Goal: Entertainment & Leisure: Consume media (video, audio)

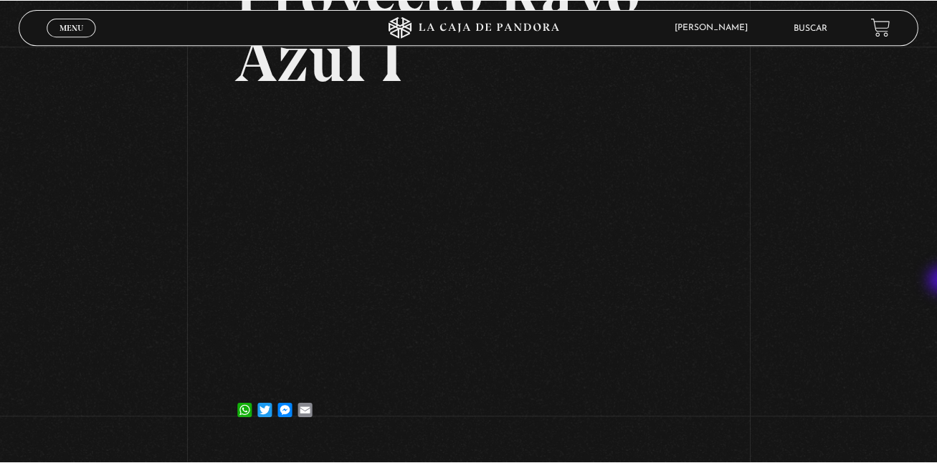
scroll to position [132, 0]
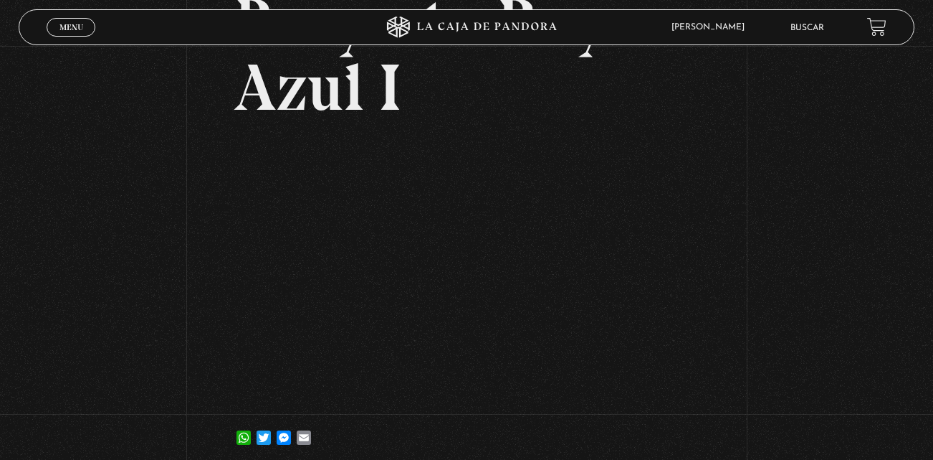
drag, startPoint x: 558, startPoint y: 29, endPoint x: 537, endPoint y: -35, distance: 67.1
click at [537, 0] on html "ingresar al sitio Ver Video Más Información Solicitar Por favor coloque su disp…" at bounding box center [466, 270] width 933 height 804
click at [80, 25] on span "Menu" at bounding box center [72, 27] width 24 height 9
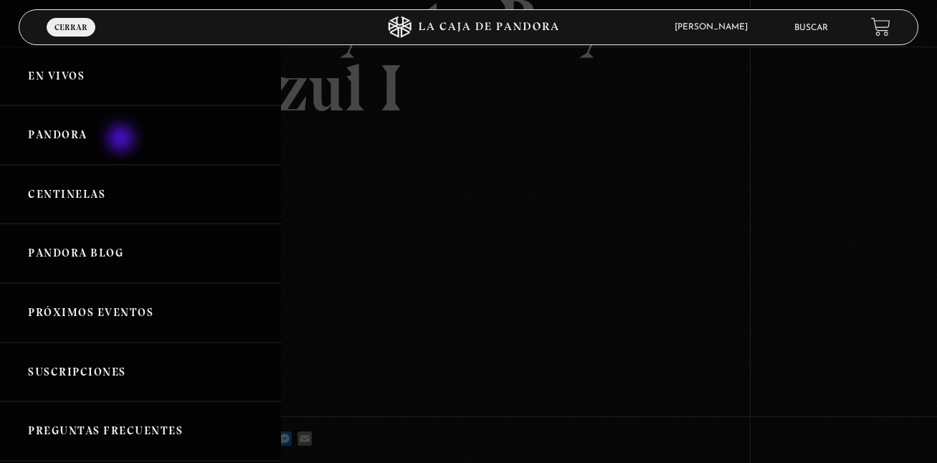
click at [123, 140] on link "Pandora" at bounding box center [140, 135] width 281 height 60
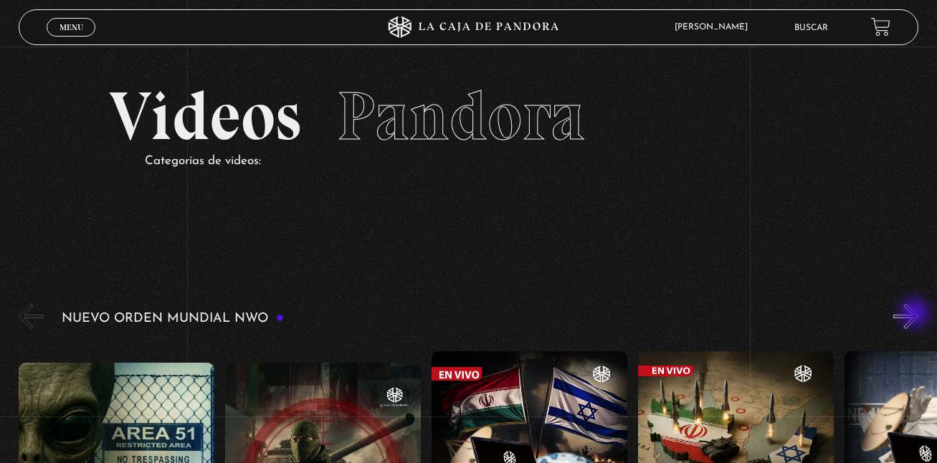
click at [916, 315] on button "»" at bounding box center [905, 316] width 25 height 25
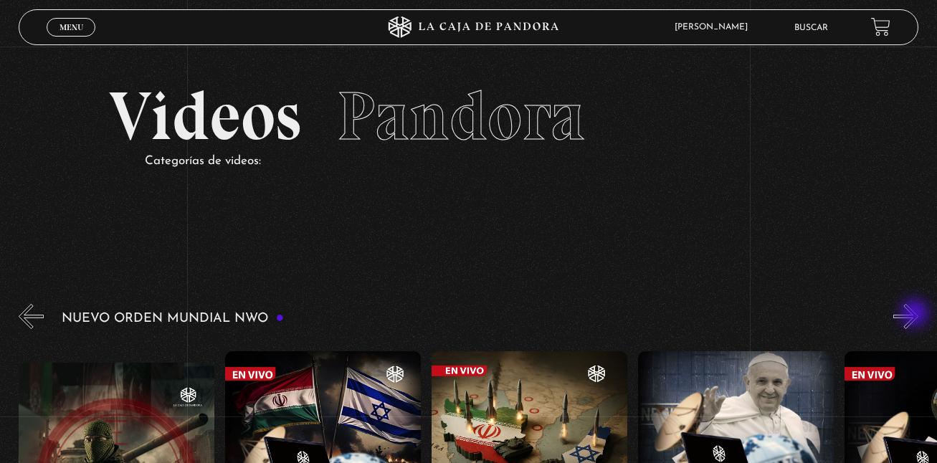
click at [916, 315] on button "»" at bounding box center [905, 316] width 25 height 25
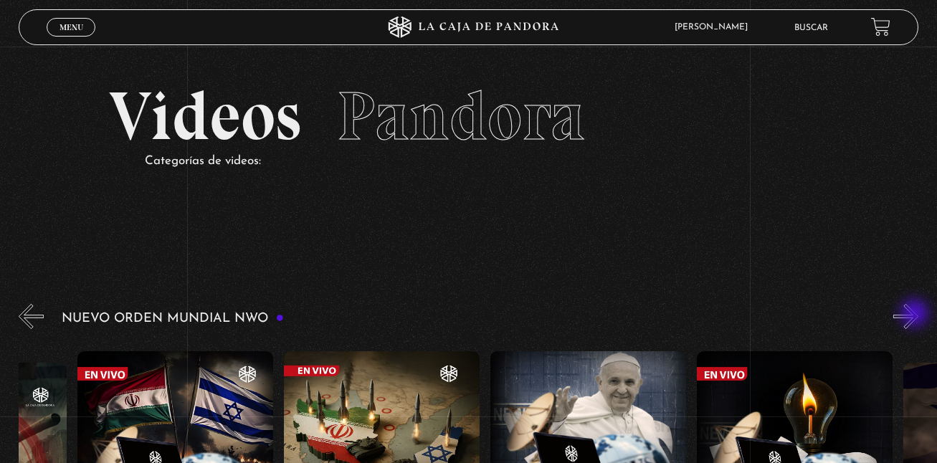
click at [916, 315] on button "»" at bounding box center [905, 316] width 25 height 25
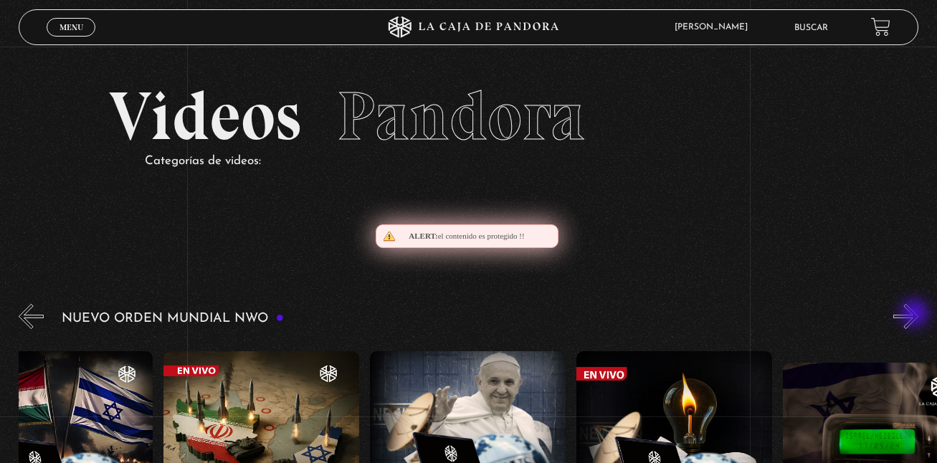
click at [916, 315] on button "»" at bounding box center [905, 316] width 25 height 25
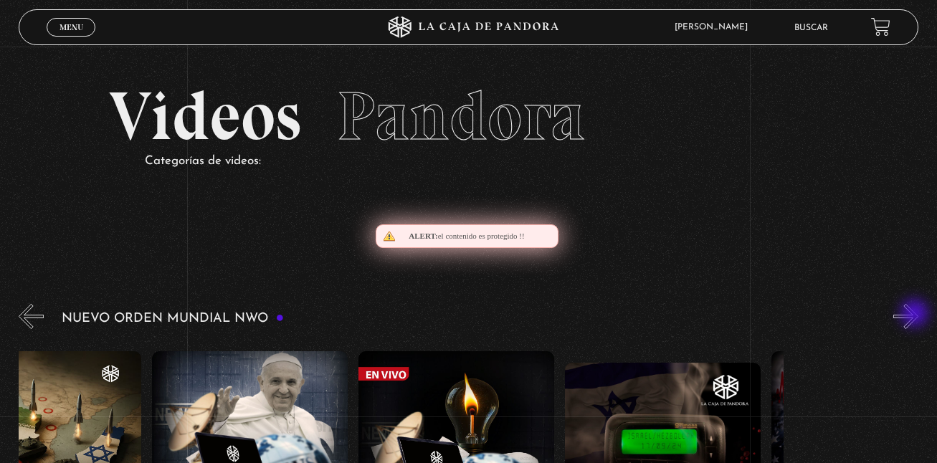
click at [916, 315] on button "»" at bounding box center [905, 316] width 25 height 25
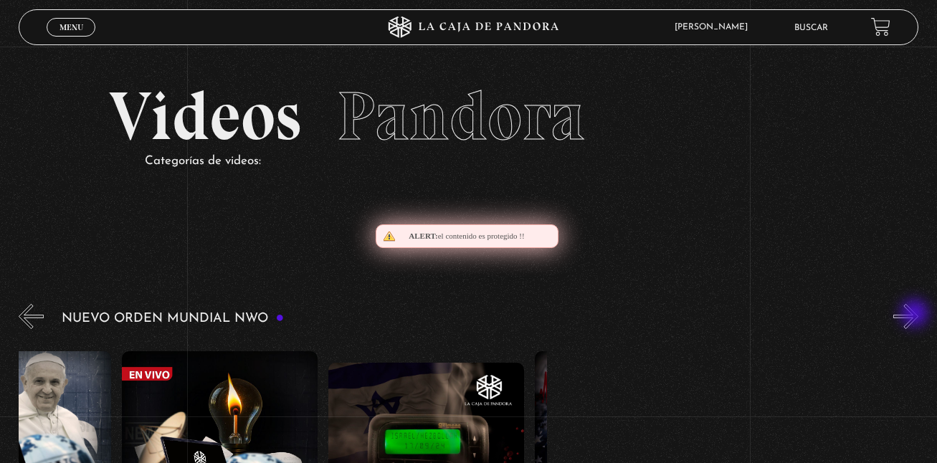
click at [916, 315] on button "»" at bounding box center [905, 316] width 25 height 25
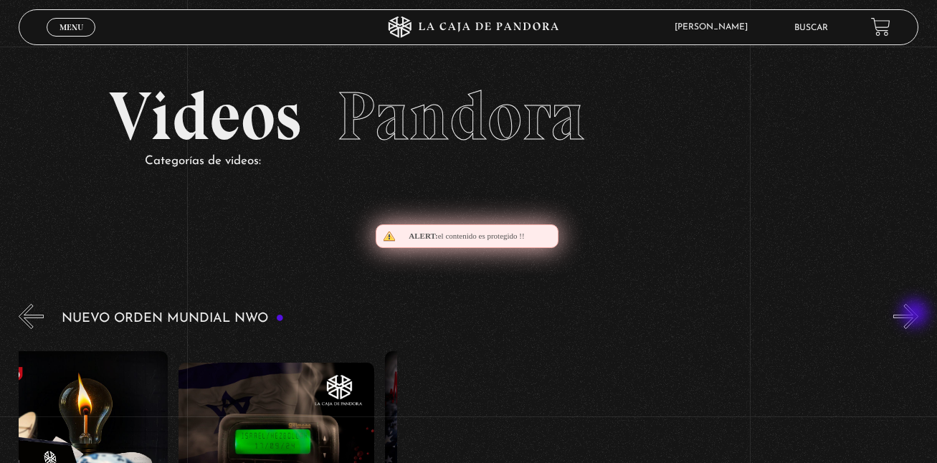
click at [916, 315] on button "»" at bounding box center [905, 316] width 25 height 25
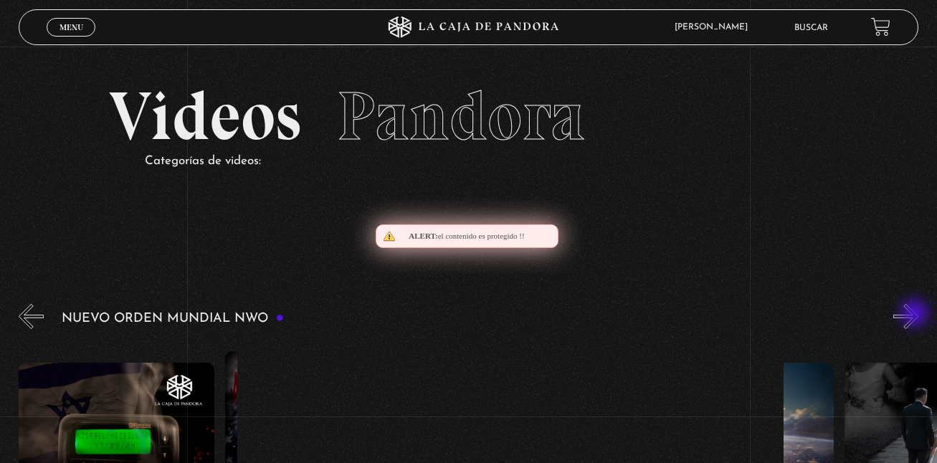
click at [916, 315] on button "»" at bounding box center [905, 316] width 25 height 25
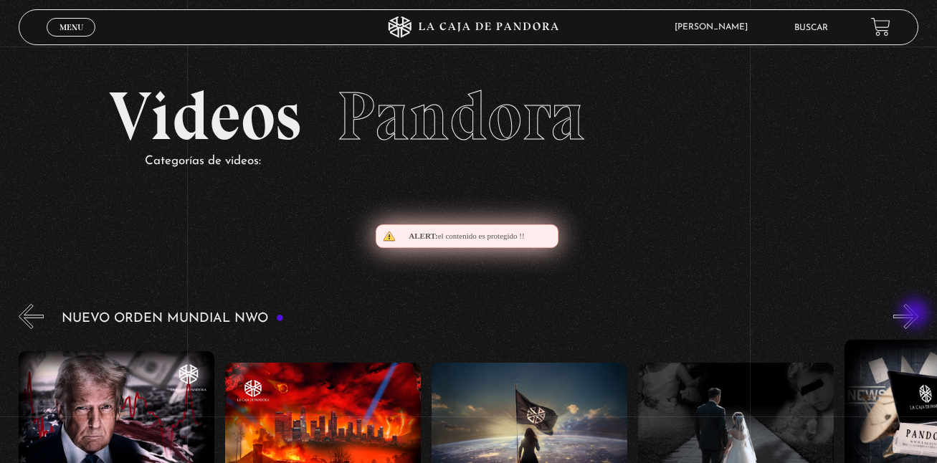
click at [916, 315] on button "»" at bounding box center [905, 316] width 25 height 25
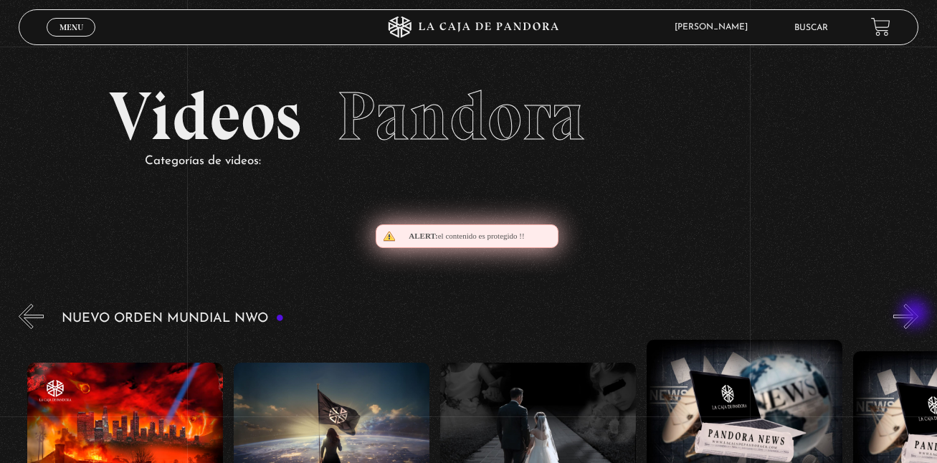
click at [916, 315] on button "»" at bounding box center [905, 316] width 25 height 25
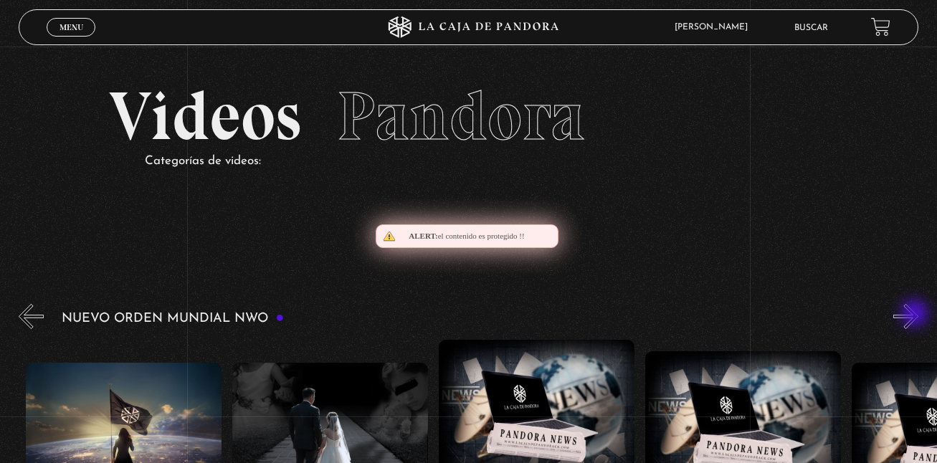
click at [916, 315] on button "»" at bounding box center [905, 316] width 25 height 25
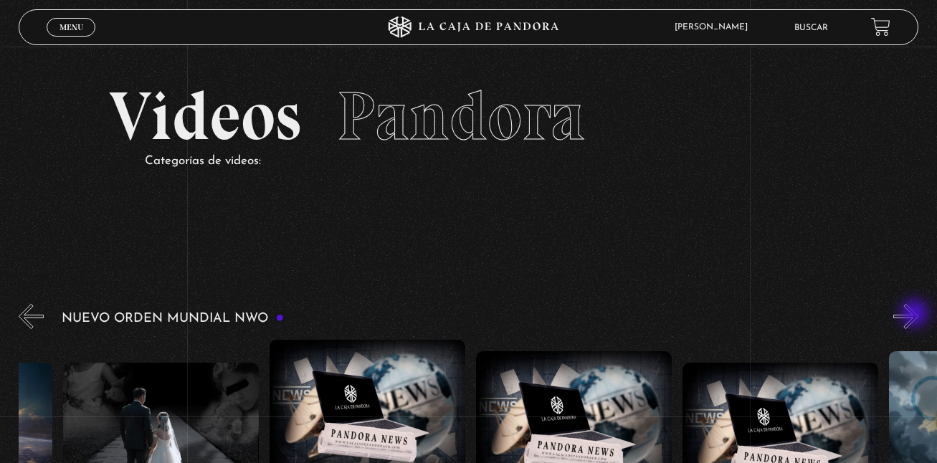
click at [916, 315] on button "»" at bounding box center [905, 316] width 25 height 25
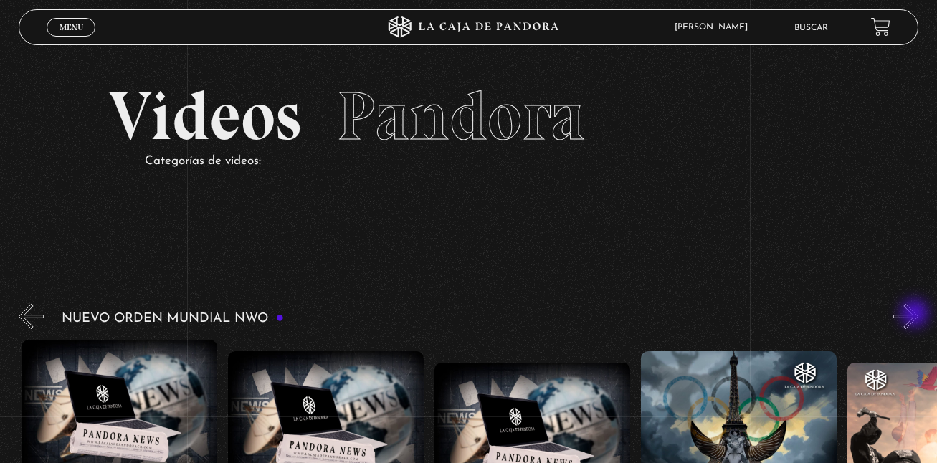
click at [916, 315] on button "»" at bounding box center [905, 316] width 25 height 25
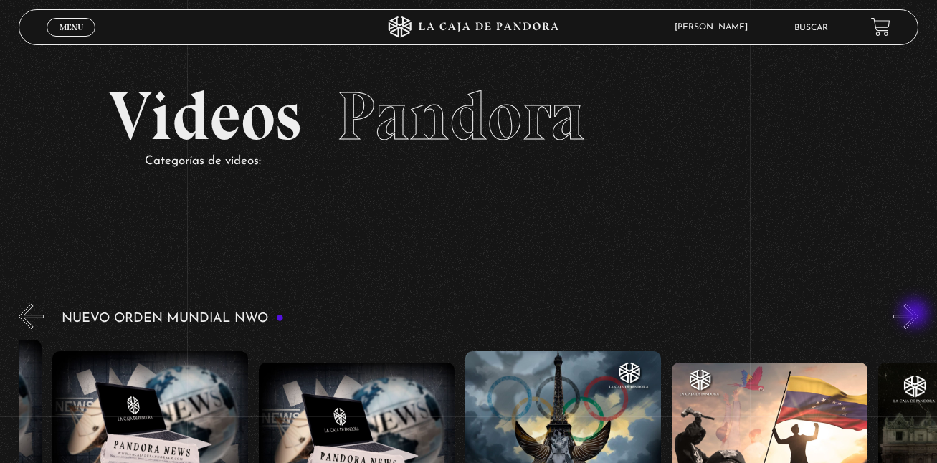
click at [916, 315] on button "»" at bounding box center [905, 316] width 25 height 25
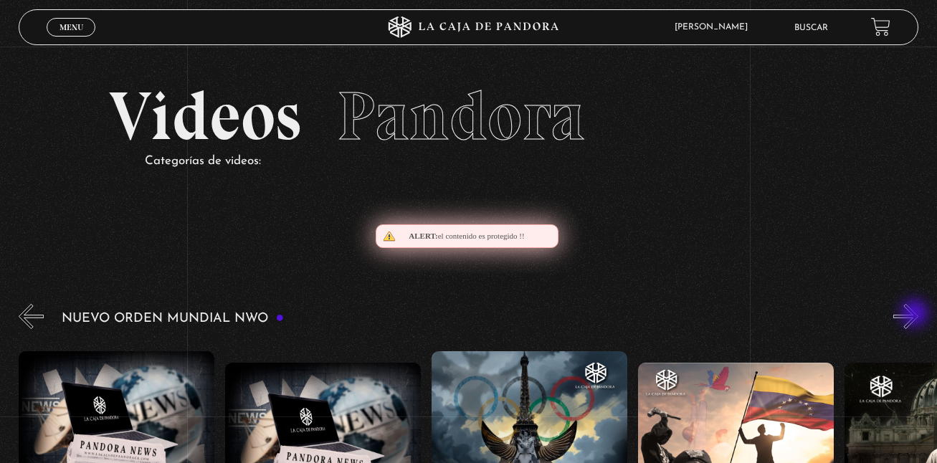
click at [916, 315] on button "»" at bounding box center [905, 316] width 25 height 25
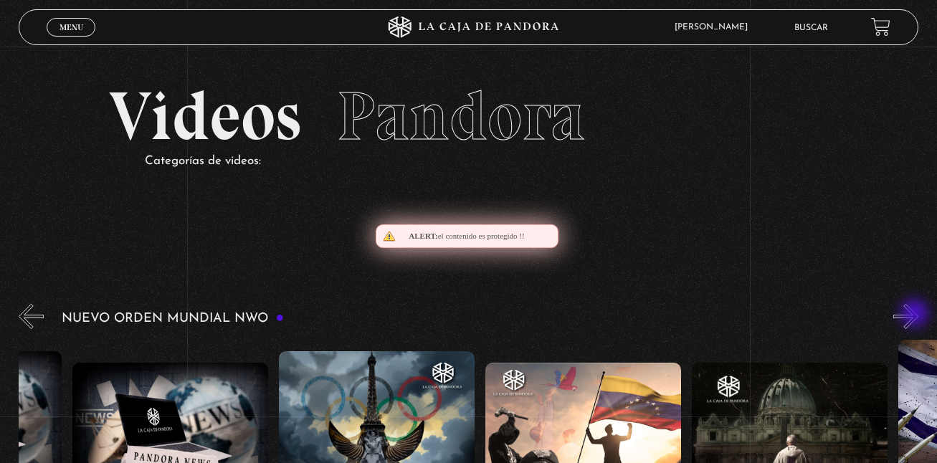
click at [916, 315] on button "»" at bounding box center [905, 316] width 25 height 25
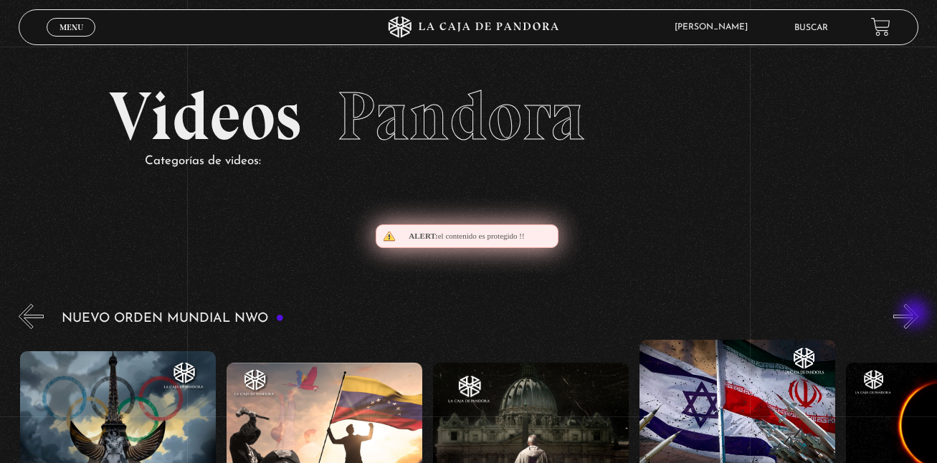
click at [916, 315] on button "»" at bounding box center [905, 316] width 25 height 25
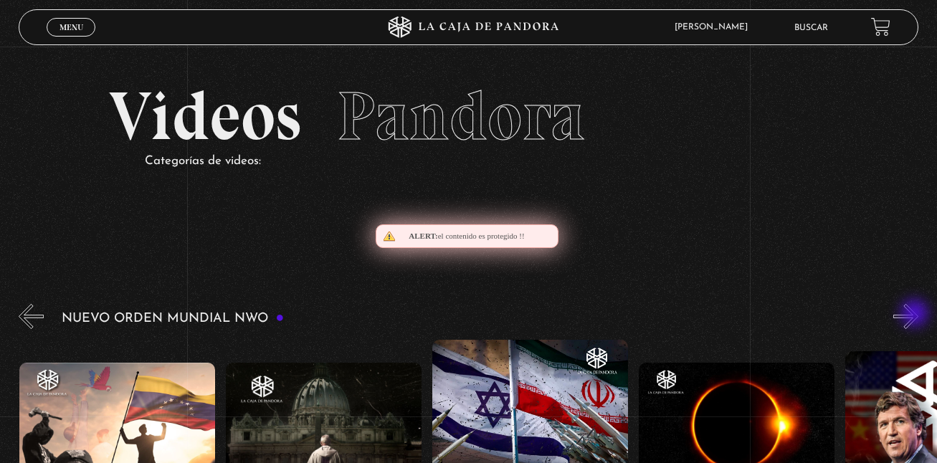
click at [916, 315] on button "»" at bounding box center [905, 316] width 25 height 25
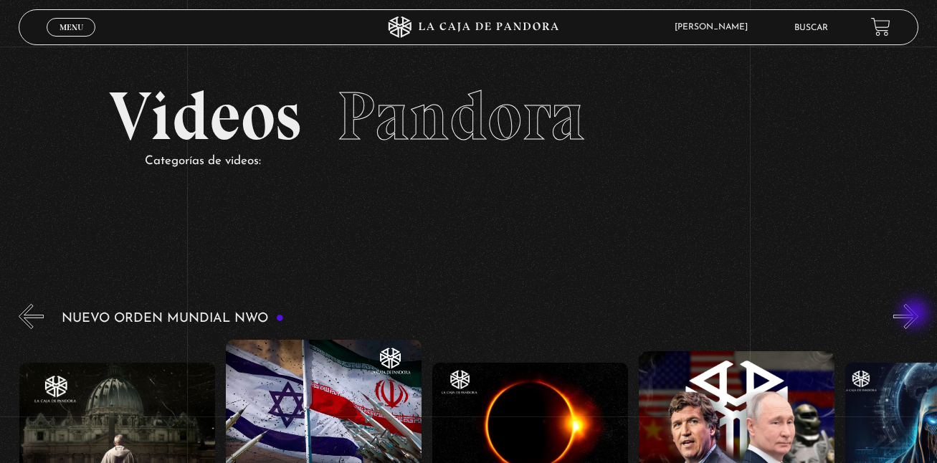
click at [916, 315] on button "»" at bounding box center [905, 316] width 25 height 25
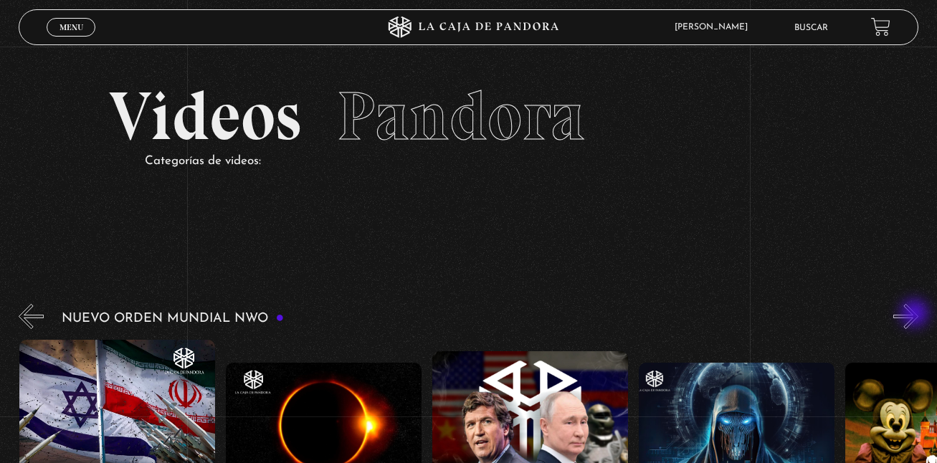
click at [916, 315] on button "»" at bounding box center [905, 316] width 25 height 25
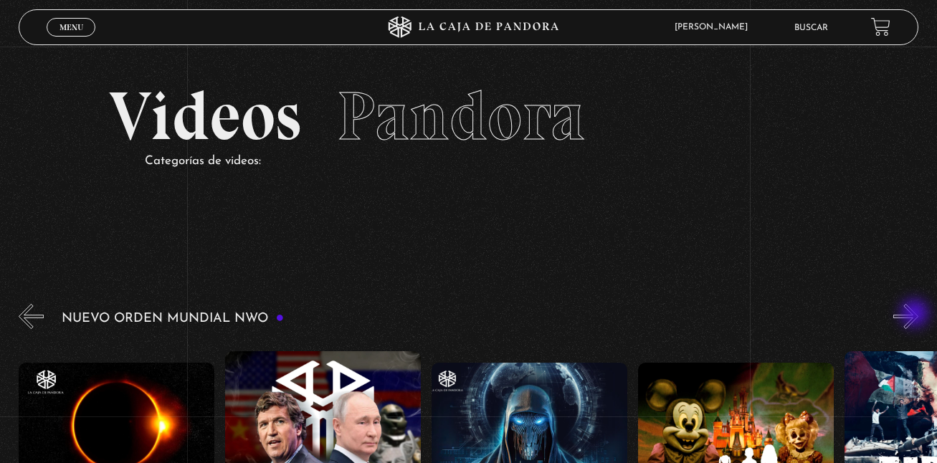
click at [916, 315] on button "»" at bounding box center [905, 316] width 25 height 25
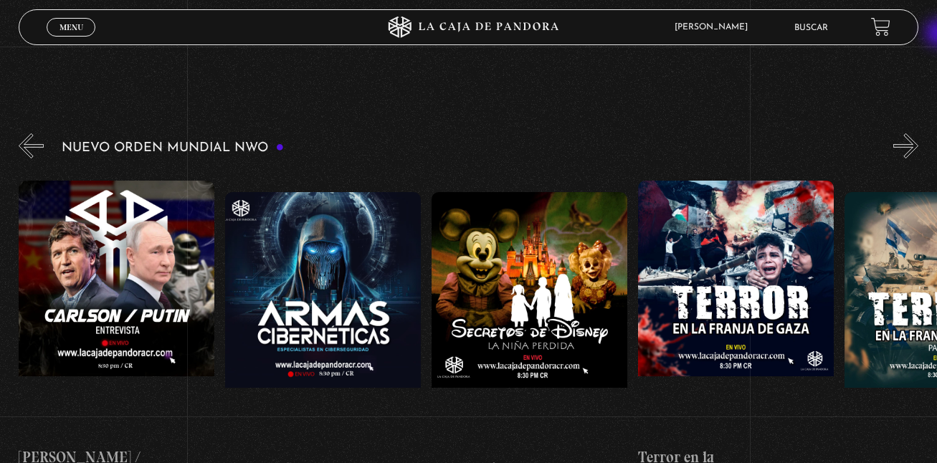
scroll to position [191, 0]
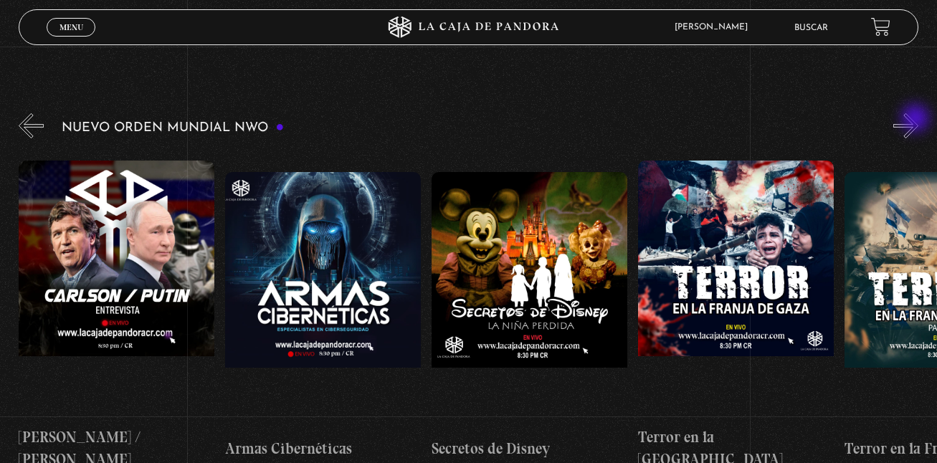
click at [917, 120] on button "»" at bounding box center [905, 125] width 25 height 25
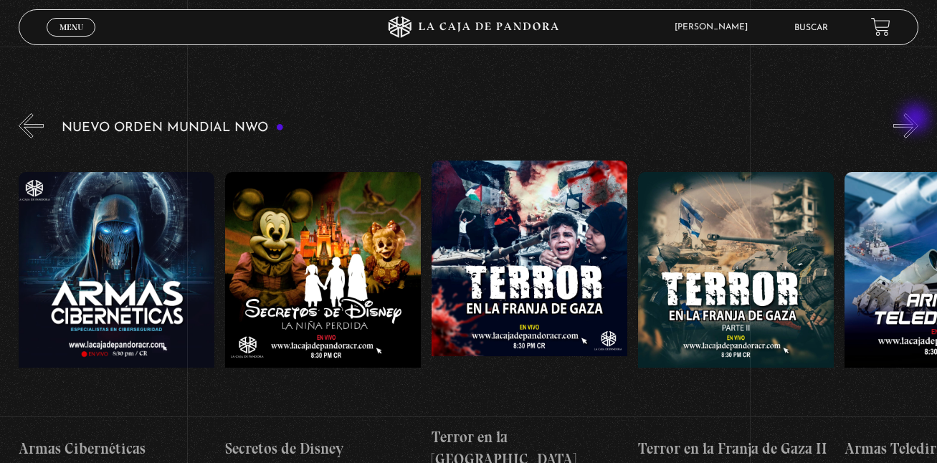
click at [917, 120] on button "»" at bounding box center [905, 125] width 25 height 25
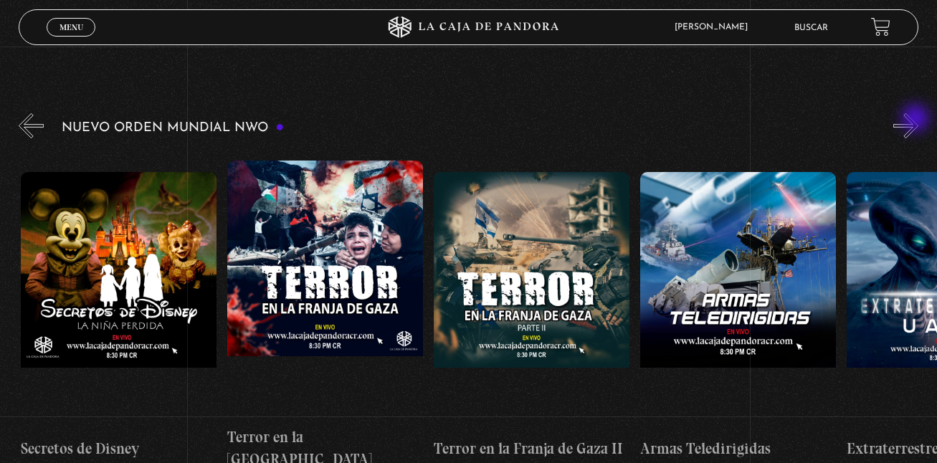
click at [917, 120] on button "»" at bounding box center [905, 125] width 25 height 25
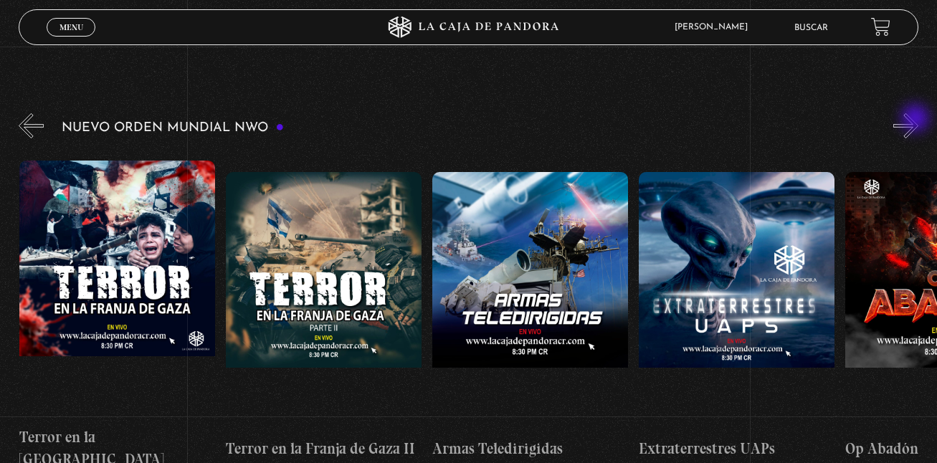
scroll to position [0, 4542]
click at [917, 120] on button "»" at bounding box center [905, 125] width 25 height 25
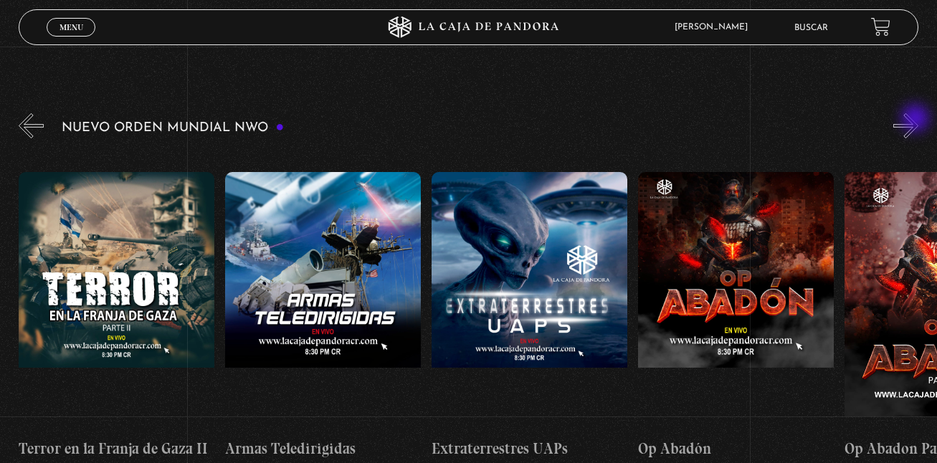
click at [917, 120] on button "»" at bounding box center [905, 125] width 25 height 25
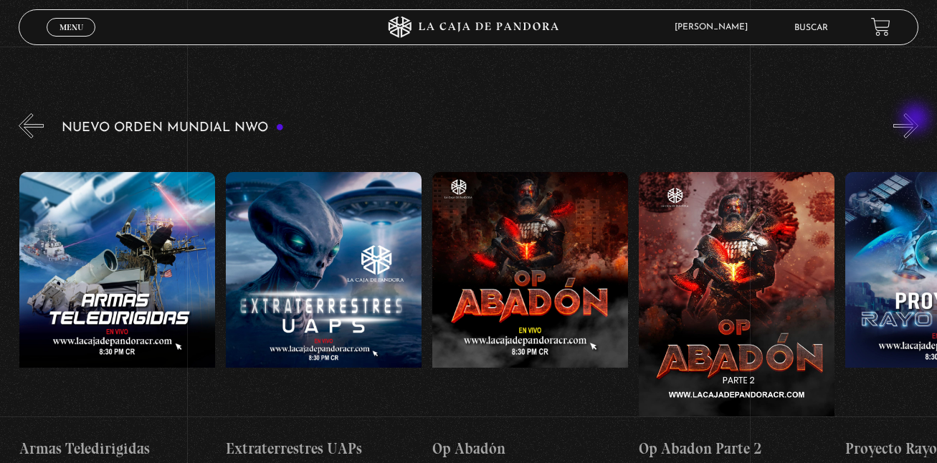
scroll to position [0, 4955]
click at [917, 120] on button "»" at bounding box center [905, 125] width 25 height 25
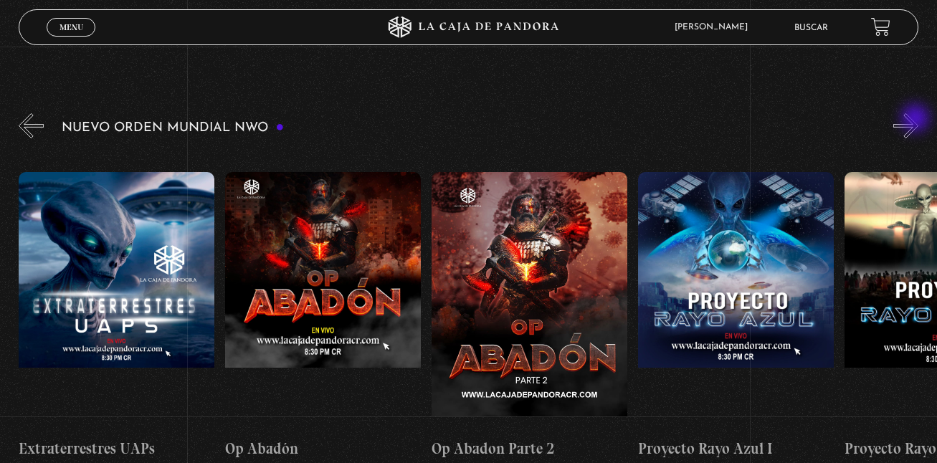
click at [917, 120] on button "»" at bounding box center [905, 125] width 25 height 25
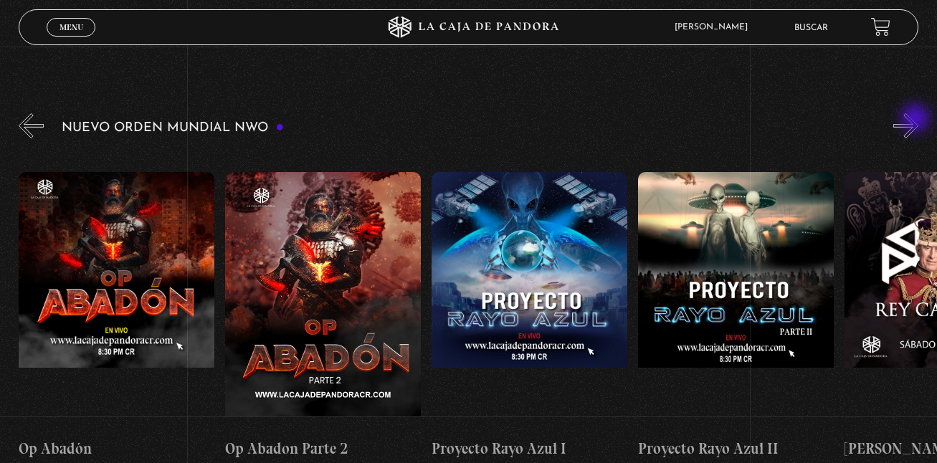
click at [917, 120] on button "»" at bounding box center [905, 125] width 25 height 25
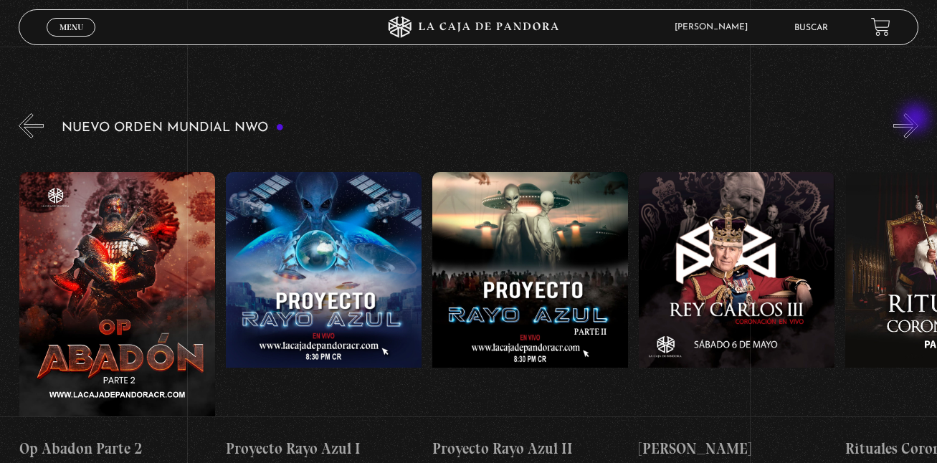
scroll to position [0, 5575]
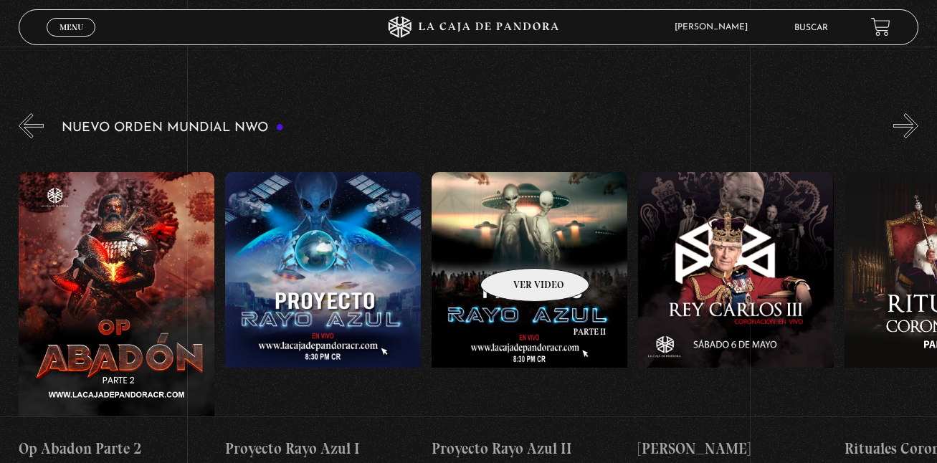
click at [516, 247] on figure at bounding box center [530, 301] width 196 height 258
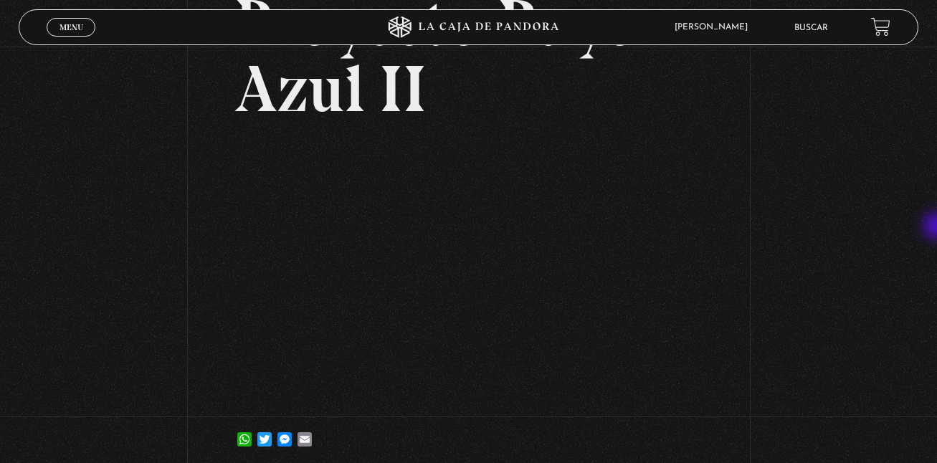
scroll to position [128, 0]
